Goal: Transaction & Acquisition: Download file/media

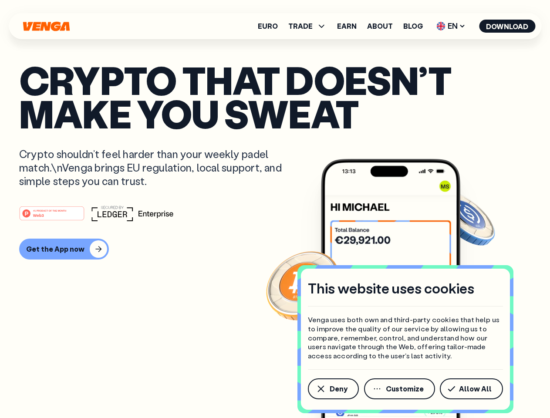
click at [275, 209] on div "#1 PRODUCT OF THE MONTH Web3" at bounding box center [275, 214] width 512 height 16
click at [333, 389] on span "Deny" at bounding box center [339, 389] width 18 height 7
click at [400, 389] on img at bounding box center [390, 305] width 139 height 292
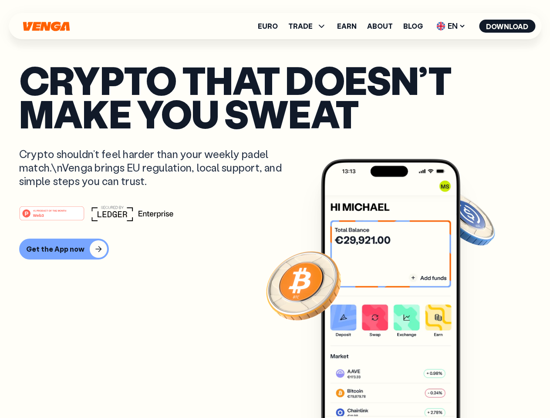
click at [473, 389] on article "Crypto that doesn’t make you sweat Crypto shouldn’t feel harder than your weekl…" at bounding box center [275, 226] width 512 height 327
click at [310, 26] on span "TRADE" at bounding box center [300, 26] width 24 height 7
click at [451, 26] on span "EN" at bounding box center [451, 26] width 35 height 14
click at [508, 26] on button "Download" at bounding box center [507, 26] width 56 height 13
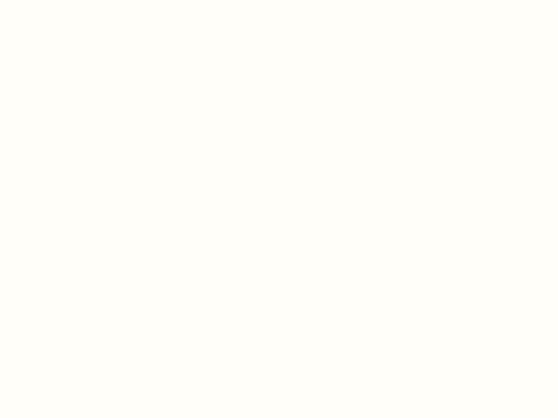
click at [63, 0] on html "This website uses cookies Venga uses both own and third-party cookies that help…" at bounding box center [279, 0] width 558 height 0
click at [53, 0] on html "This website uses cookies Venga uses both own and third-party cookies that help…" at bounding box center [279, 0] width 558 height 0
